Goal: Transaction & Acquisition: Purchase product/service

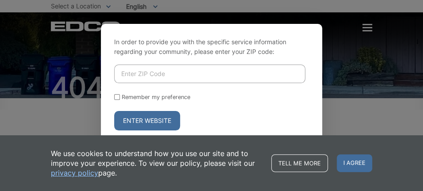
click at [120, 76] on input "Enter ZIP Code" at bounding box center [209, 74] width 191 height 19
type input "92021"
click at [127, 96] on label "Remember my preference" at bounding box center [156, 97] width 69 height 7
click at [120, 96] on input "Remember my preference" at bounding box center [117, 97] width 6 height 6
checkbox input "true"
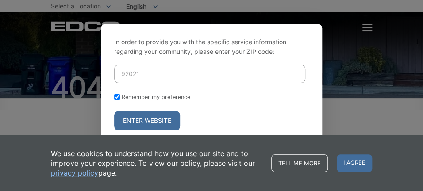
click at [128, 116] on button "Enter Website" at bounding box center [147, 120] width 66 height 19
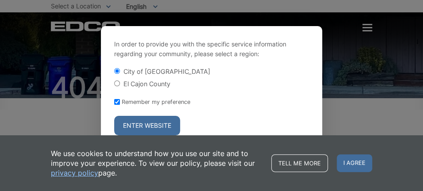
click at [130, 84] on label "El Cajon County" at bounding box center [146, 84] width 47 height 8
click at [120, 84] on input "El Cajon County" at bounding box center [117, 83] width 6 height 6
radio input "true"
click at [129, 123] on button "Enter Website" at bounding box center [147, 125] width 66 height 19
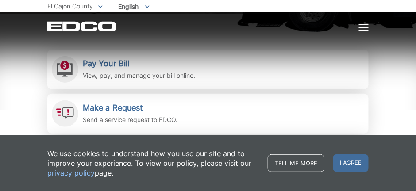
scroll to position [221, 0]
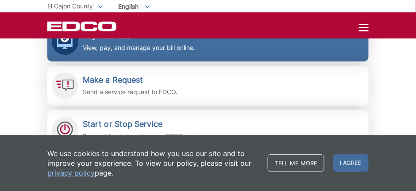
click at [137, 51] on p "View, pay, and manage your bill online." at bounding box center [139, 48] width 112 height 10
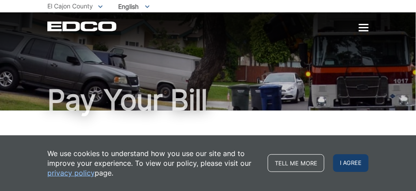
click at [343, 163] on span "I agree" at bounding box center [350, 163] width 35 height 18
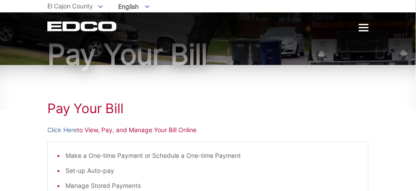
scroll to position [44, 0]
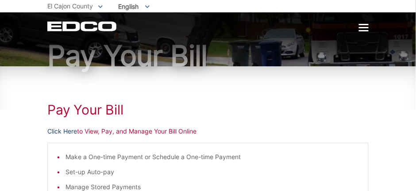
click at [62, 132] on link "Click Here" at bounding box center [62, 131] width 30 height 10
